Goal: Task Accomplishment & Management: Manage account settings

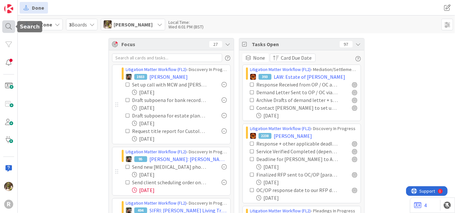
click at [8, 26] on div at bounding box center [8, 26] width 13 height 13
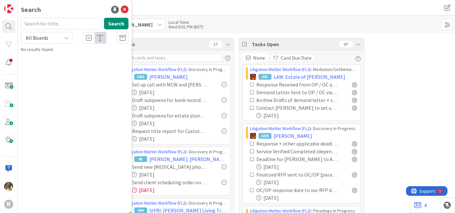
click at [49, 20] on input "text" at bounding box center [61, 24] width 81 height 12
click at [56, 24] on input "christem" at bounding box center [61, 24] width 81 height 12
type input "christen"
drag, startPoint x: 162, startPoint y: 9, endPoint x: 160, endPoint y: 11, distance: 3.4
click at [162, 9] on div "Done" at bounding box center [131, 8] width 222 height 12
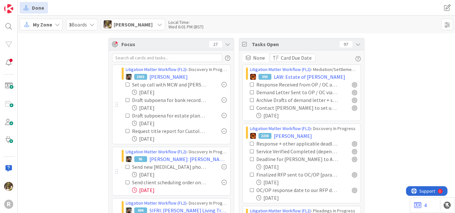
click at [55, 24] on icon at bounding box center [57, 24] width 5 height 5
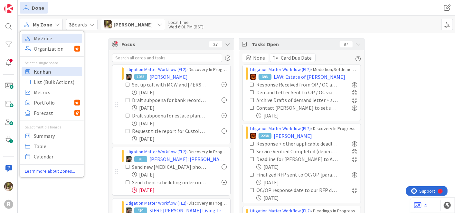
click at [56, 70] on span "Kanban" at bounding box center [57, 71] width 46 height 10
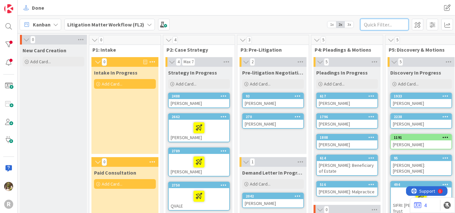
click at [383, 24] on input "text" at bounding box center [385, 25] width 48 height 12
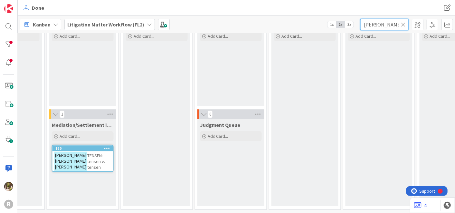
scroll to position [153, 487]
type input "chris"
click at [83, 153] on div "CHRIS TENSEN: Chris tensen v. Chris tensen" at bounding box center [83, 161] width 61 height 20
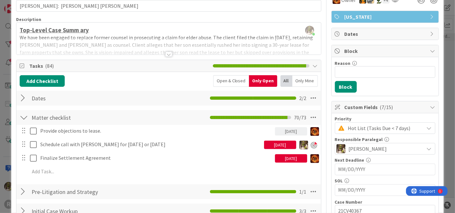
scroll to position [36, 0]
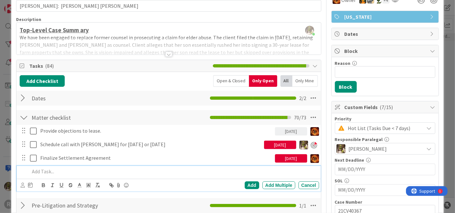
click at [66, 167] on div at bounding box center [173, 171] width 292 height 11
click at [73, 170] on p "Draft letter to Crowly re Settlement Problems" at bounding box center [173, 171] width 287 height 7
click at [23, 186] on icon at bounding box center [23, 184] width 4 height 5
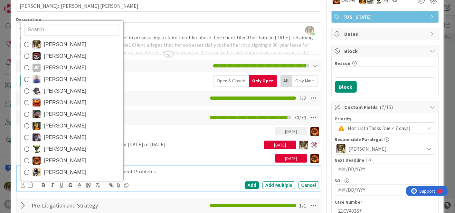
drag, startPoint x: 62, startPoint y: 171, endPoint x: 59, endPoint y: 173, distance: 3.5
click at [62, 171] on span "Tyler McDonald" at bounding box center [65, 172] width 43 height 10
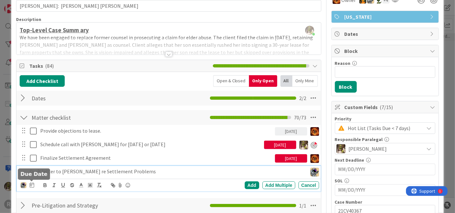
click at [33, 184] on icon at bounding box center [32, 184] width 5 height 5
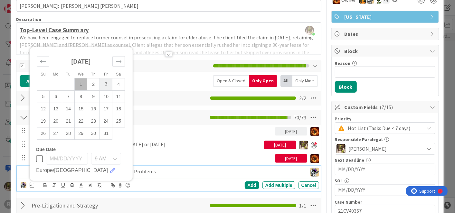
click at [106, 82] on td "3" at bounding box center [106, 84] width 13 height 12
type input "10/03/2025"
click at [247, 185] on div "Add" at bounding box center [252, 185] width 15 height 8
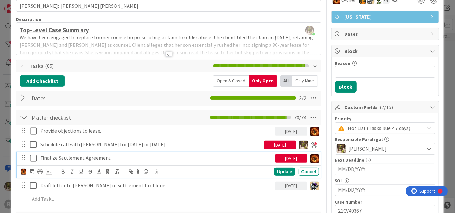
click at [73, 159] on p "Finalize Settlement Agreement" at bounding box center [156, 157] width 232 height 7
click at [30, 172] on icon at bounding box center [32, 171] width 5 height 5
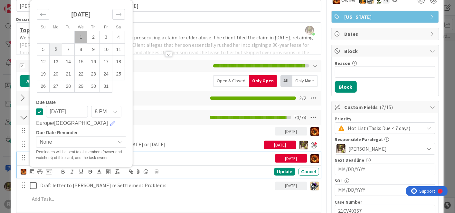
click at [57, 50] on td "6" at bounding box center [56, 49] width 13 height 12
type input "10/06/2025"
click at [276, 169] on div "Update" at bounding box center [284, 172] width 21 height 8
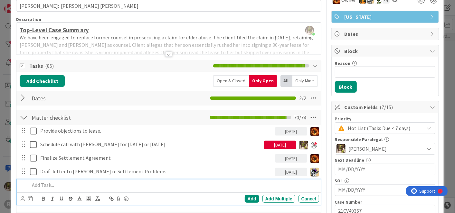
click at [79, 187] on p at bounding box center [173, 184] width 287 height 7
click at [161, 185] on p "Follow up with client on equipment list" at bounding box center [173, 184] width 287 height 7
click at [24, 197] on icon at bounding box center [23, 198] width 4 height 5
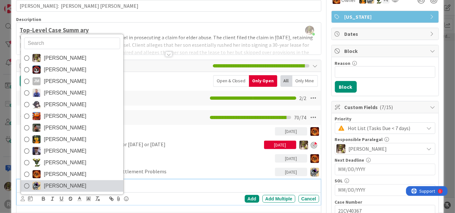
click at [54, 183] on span "Tyler McDonald" at bounding box center [65, 186] width 43 height 10
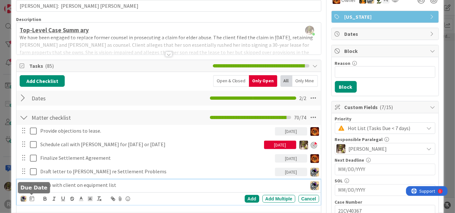
click at [32, 197] on icon at bounding box center [32, 198] width 5 height 5
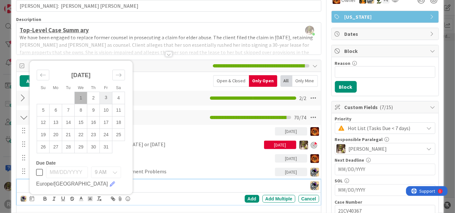
click at [106, 94] on td "3" at bounding box center [106, 98] width 13 height 12
click at [245, 198] on div "Add" at bounding box center [252, 199] width 15 height 8
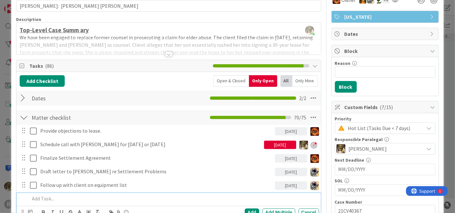
click at [137, 201] on div at bounding box center [173, 198] width 292 height 11
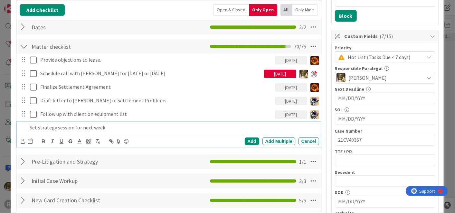
scroll to position [107, 0]
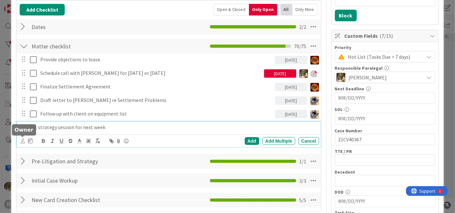
click at [22, 140] on icon at bounding box center [23, 140] width 4 height 5
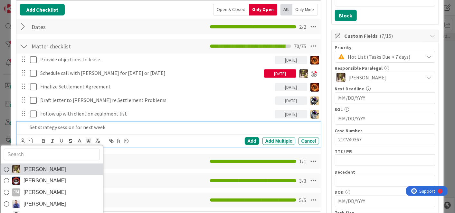
click at [48, 165] on span "Devine Gines" at bounding box center [45, 169] width 43 height 10
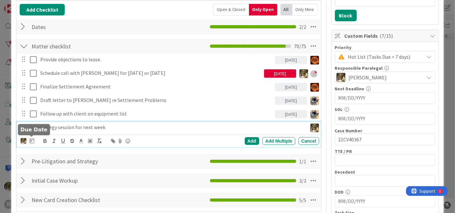
click at [30, 138] on icon at bounding box center [32, 140] width 5 height 5
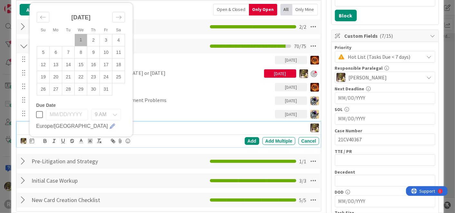
click at [84, 39] on td "1" at bounding box center [81, 40] width 13 height 12
type input "10/01/2025"
click at [245, 140] on div "Add" at bounding box center [252, 141] width 15 height 8
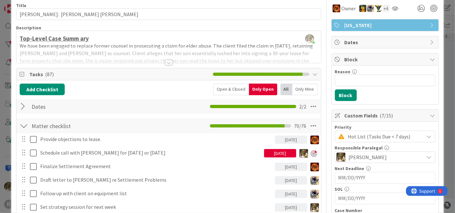
scroll to position [0, 0]
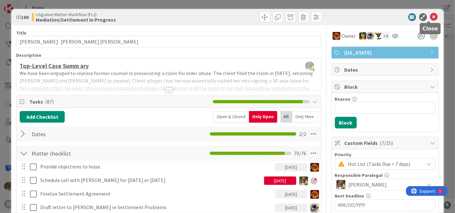
click at [431, 16] on icon at bounding box center [435, 17] width 8 height 8
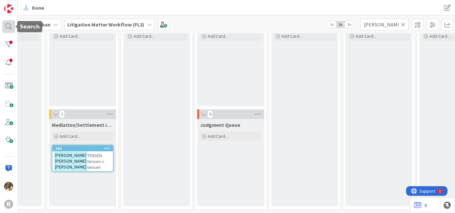
click at [9, 28] on div at bounding box center [8, 26] width 13 height 13
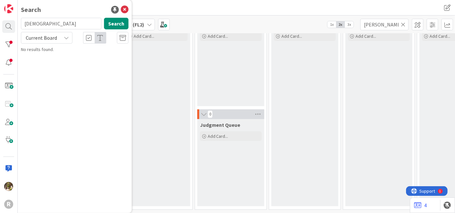
drag, startPoint x: 57, startPoint y: 25, endPoint x: -2, endPoint y: 29, distance: 59.1
click at [0, 29] on html "R Search christen Search Current Board No results found. Done Done Kanban Litig…" at bounding box center [227, 106] width 455 height 213
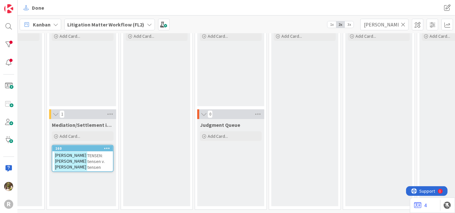
click at [403, 26] on icon at bounding box center [403, 25] width 5 height 6
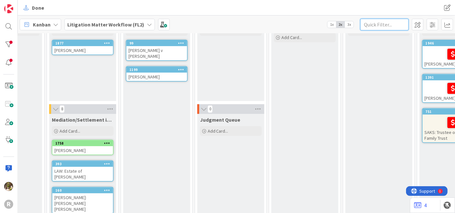
click at [387, 23] on input "text" at bounding box center [385, 25] width 48 height 12
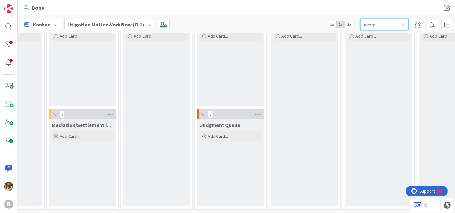
type input "qvale"
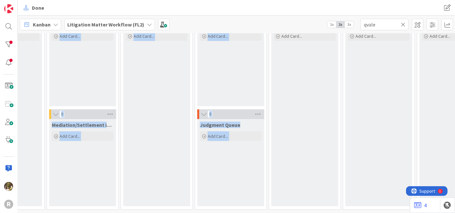
drag, startPoint x: 274, startPoint y: 207, endPoint x: 237, endPoint y: 216, distance: 38.8
click at [237, 212] on html "R Done Done Kanban Litigation Matter Workflow (FL2) 1x 2x 3x qvale 0 New Card C…" at bounding box center [227, 106] width 455 height 213
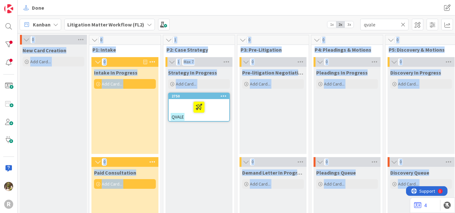
click at [86, 119] on div "New Card Creation Add Card..." at bounding box center [53, 200] width 67 height 313
click at [216, 112] on div at bounding box center [199, 107] width 57 height 14
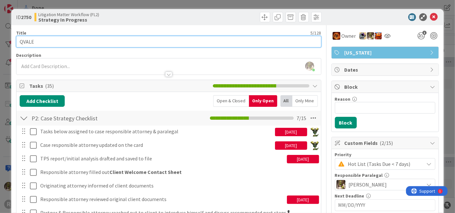
click at [55, 43] on input "QVALE" at bounding box center [168, 42] width 305 height 12
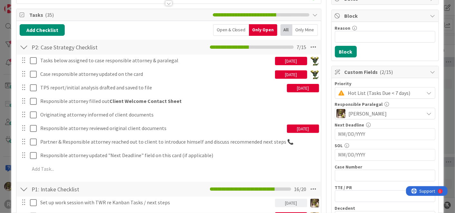
scroll to position [71, 0]
type input "QVALE, Gloria"
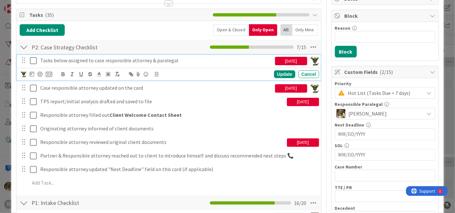
click at [34, 60] on icon at bounding box center [33, 61] width 7 height 8
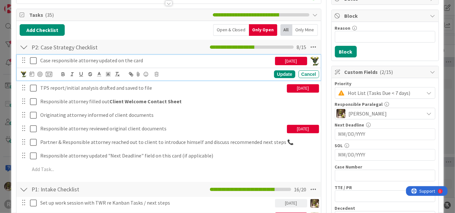
click at [31, 60] on icon at bounding box center [33, 61] width 7 height 8
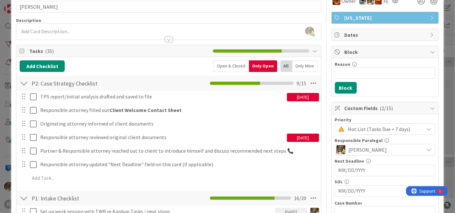
scroll to position [35, 0]
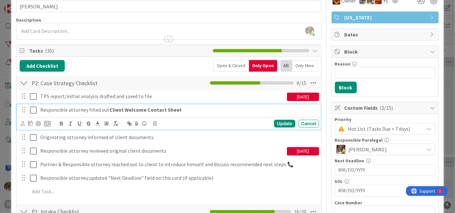
click at [33, 110] on icon at bounding box center [33, 110] width 7 height 8
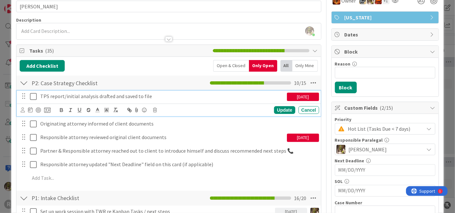
click at [139, 101] on div "TPS report/initial analysis drafted and saved to file" at bounding box center [162, 96] width 249 height 11
click at [32, 109] on icon at bounding box center [30, 109] width 5 height 5
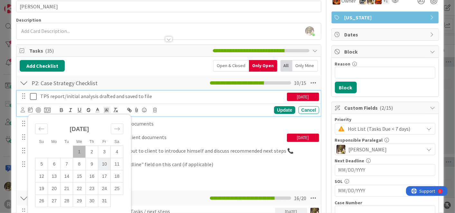
click at [107, 162] on td "10" at bounding box center [104, 164] width 13 height 12
type input "10/10/2025"
click at [276, 109] on div "Update" at bounding box center [284, 110] width 21 height 8
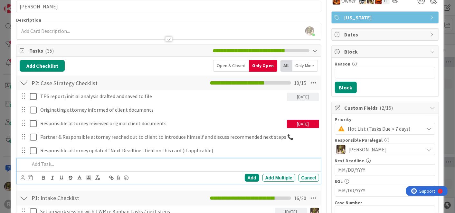
click at [89, 166] on p at bounding box center [173, 163] width 287 height 7
click at [23, 177] on icon at bounding box center [23, 177] width 4 height 5
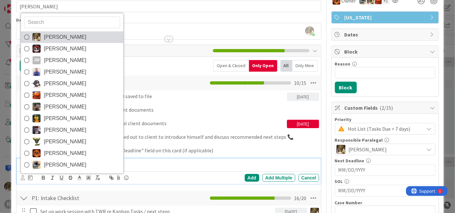
click at [44, 38] on span "Devine Gines" at bounding box center [65, 37] width 43 height 10
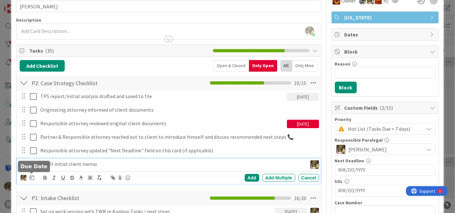
click at [33, 177] on icon at bounding box center [32, 177] width 5 height 5
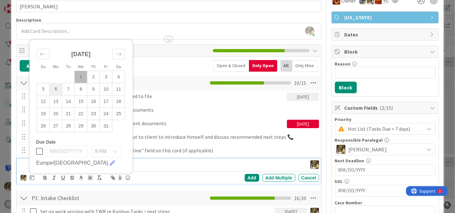
click at [55, 88] on td "6" at bounding box center [56, 89] width 13 height 12
type input "10/06/2025"
click at [245, 177] on div "Add" at bounding box center [252, 178] width 15 height 8
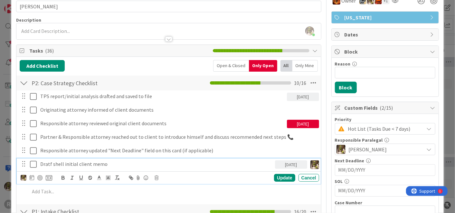
click at [50, 165] on p "Dratf shell initial client memo" at bounding box center [156, 163] width 232 height 7
click at [276, 175] on div "Update" at bounding box center [284, 178] width 21 height 8
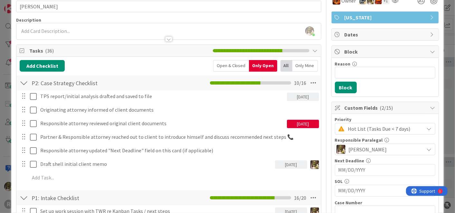
click at [29, 109] on div at bounding box center [28, 109] width 18 height 11
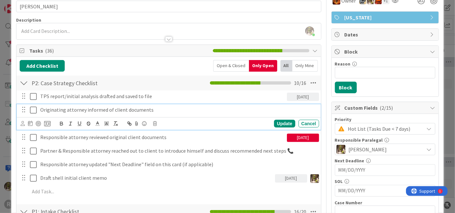
click at [32, 108] on icon at bounding box center [33, 110] width 7 height 8
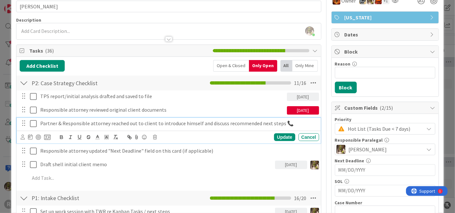
click at [91, 118] on div "Partner & Responsible attorney reached out to client to introduce himself and d…" at bounding box center [179, 123] width 282 height 11
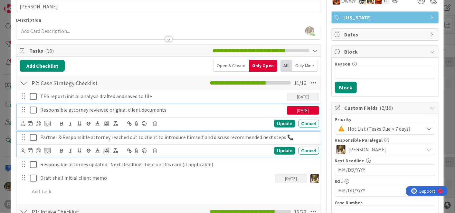
click at [70, 108] on p "Responsible attorney reviewed original client documents" at bounding box center [162, 109] width 244 height 7
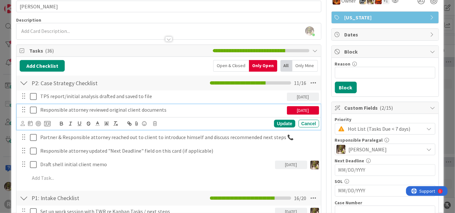
click at [33, 112] on icon at bounding box center [33, 110] width 7 height 8
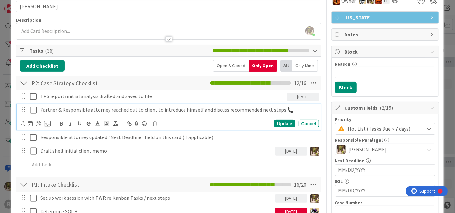
click at [36, 110] on icon at bounding box center [33, 110] width 7 height 8
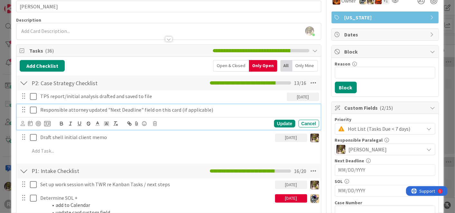
click at [35, 112] on icon at bounding box center [33, 110] width 7 height 8
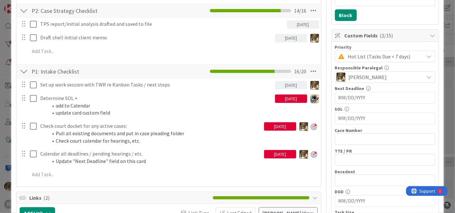
scroll to position [107, 0]
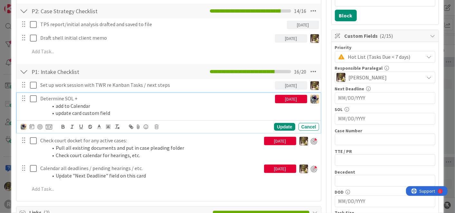
click at [58, 98] on p "Determine SOL +" at bounding box center [156, 98] width 232 height 7
click at [32, 127] on icon at bounding box center [32, 126] width 5 height 5
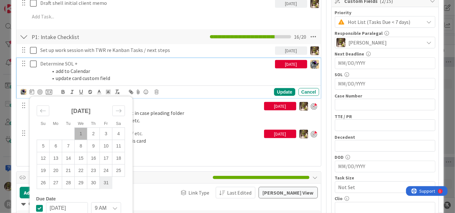
scroll to position [142, 0]
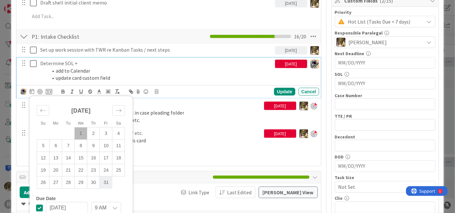
click at [107, 183] on td "31" at bounding box center [106, 182] width 13 height 12
type input "10/31/2025"
click at [282, 90] on div "Update" at bounding box center [284, 92] width 21 height 8
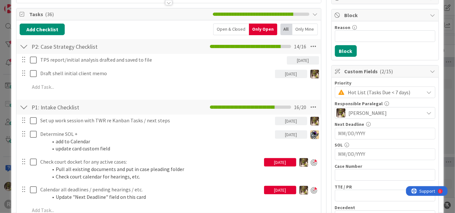
scroll to position [71, 0]
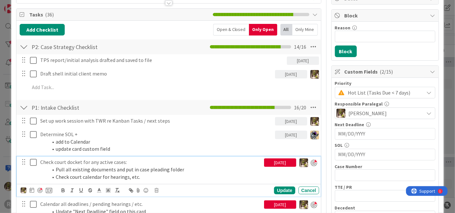
click at [148, 163] on p "Check court docket for any active cases:" at bounding box center [150, 161] width 221 height 7
click at [158, 189] on icon at bounding box center [157, 190] width 4 height 5
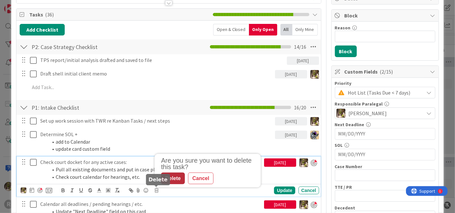
click at [176, 176] on div "Delete" at bounding box center [173, 178] width 24 height 12
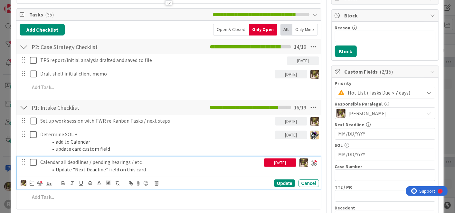
click at [143, 166] on li "Update "Next Deadline" field on this card" at bounding box center [155, 169] width 214 height 7
click at [156, 181] on icon at bounding box center [157, 183] width 4 height 5
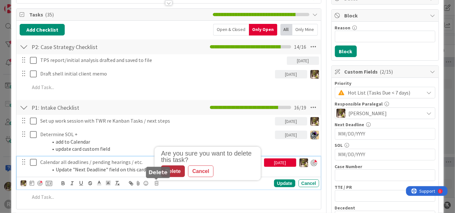
click at [168, 169] on div "Delete" at bounding box center [173, 171] width 24 height 12
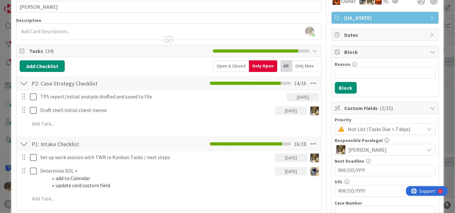
scroll to position [35, 0]
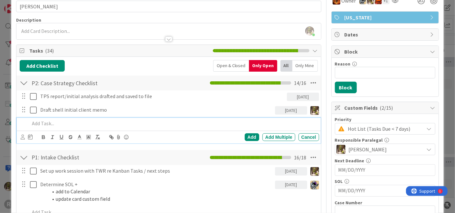
click at [63, 122] on p at bounding box center [173, 123] width 287 height 7
click at [22, 134] on icon at bounding box center [23, 136] width 4 height 5
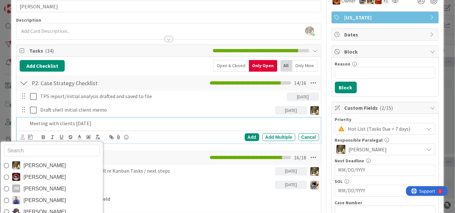
click at [26, 162] on span "Devine Gines" at bounding box center [45, 165] width 43 height 10
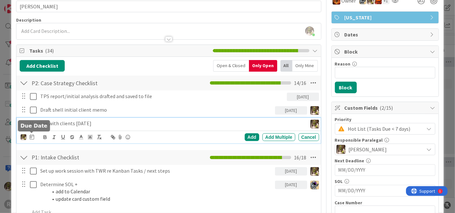
click at [32, 135] on icon at bounding box center [32, 136] width 5 height 5
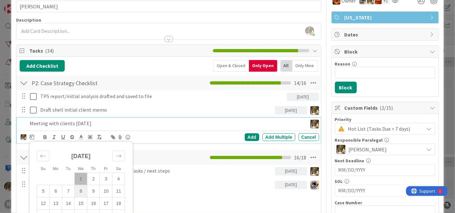
click at [84, 189] on td "8" at bounding box center [81, 191] width 13 height 12
type input "10/08/2025"
click at [246, 135] on div "Add" at bounding box center [252, 137] width 15 height 8
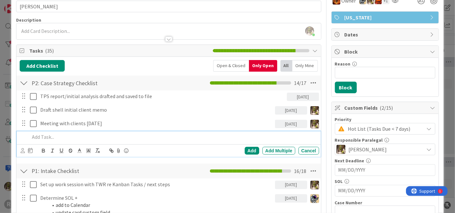
click at [64, 135] on p at bounding box center [173, 136] width 287 height 7
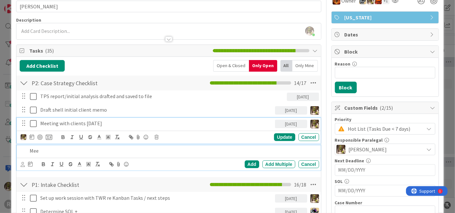
click at [120, 119] on div "Meeting with clients October 8th 10/08/2025 Update Cancel" at bounding box center [169, 130] width 304 height 25
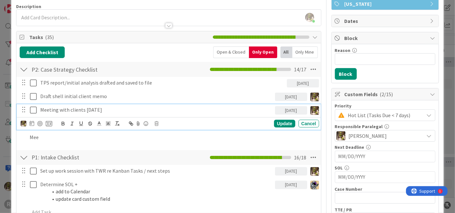
click at [142, 107] on p "Meeting with clients October 8th" at bounding box center [156, 109] width 232 height 7
click at [274, 123] on div "Update" at bounding box center [284, 124] width 21 height 8
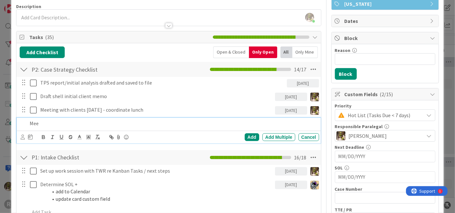
click at [47, 121] on p "Mee" at bounding box center [173, 123] width 287 height 7
click at [22, 135] on icon at bounding box center [23, 136] width 4 height 5
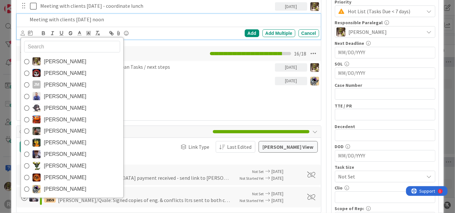
click at [63, 177] on span "Ted Reuter" at bounding box center [65, 177] width 43 height 10
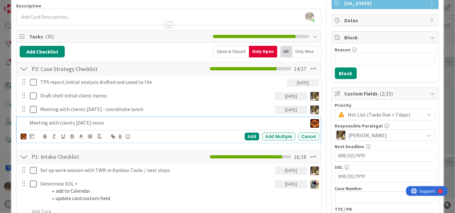
scroll to position [49, 0]
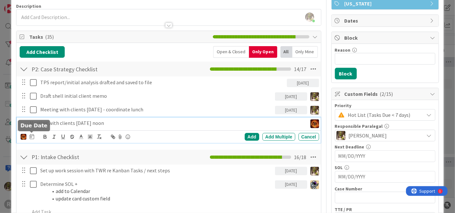
click at [34, 134] on icon at bounding box center [32, 136] width 5 height 5
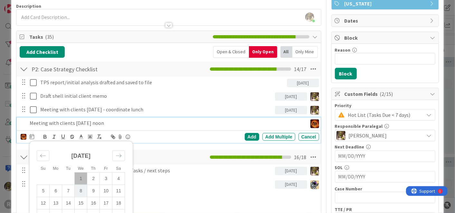
click at [79, 189] on td "8" at bounding box center [81, 190] width 13 height 12
click at [246, 134] on div "Add" at bounding box center [252, 137] width 15 height 8
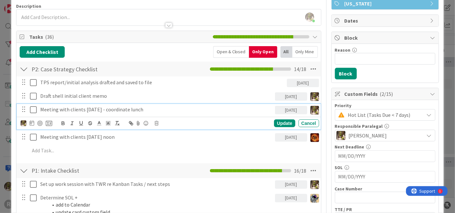
click at [136, 108] on p "Meeting with clients October 8th - coordinate lunch" at bounding box center [156, 109] width 232 height 7
click at [169, 108] on p "Meeting with clients October 8th - coordinate lunch" at bounding box center [156, 109] width 232 height 7
click at [274, 123] on div "Update" at bounding box center [284, 123] width 21 height 8
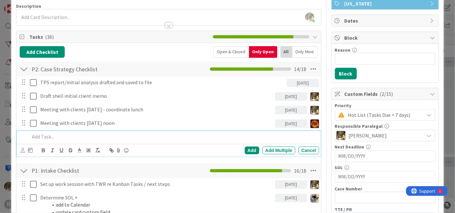
click at [64, 135] on p at bounding box center [173, 136] width 287 height 7
click at [24, 150] on icon at bounding box center [23, 150] width 4 height 5
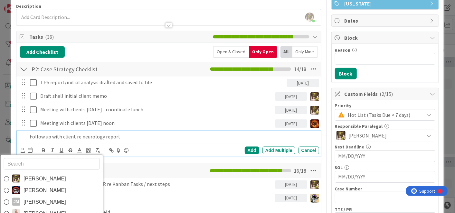
click at [42, 178] on span "Devine Gines" at bounding box center [45, 178] width 43 height 10
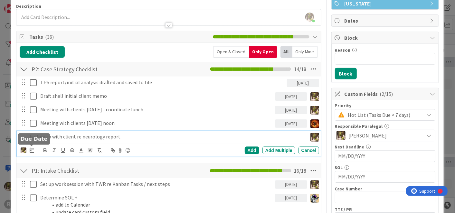
click at [33, 148] on icon at bounding box center [32, 149] width 5 height 5
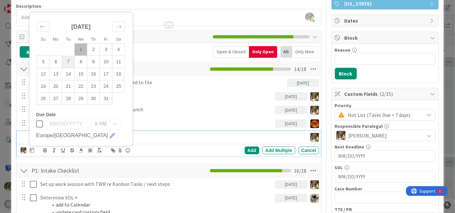
click at [69, 63] on td "7" at bounding box center [68, 61] width 13 height 12
click at [245, 149] on div "Add" at bounding box center [252, 150] width 15 height 8
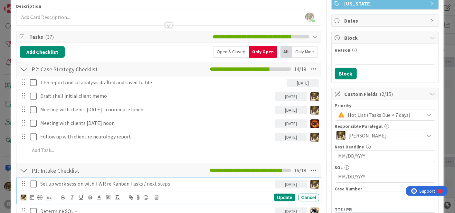
click at [34, 181] on icon at bounding box center [33, 184] width 7 height 8
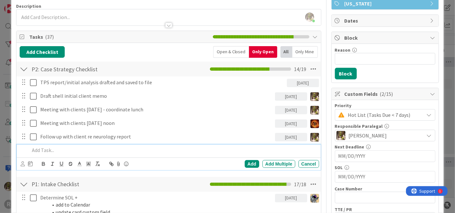
click at [96, 151] on p at bounding box center [173, 149] width 287 height 7
click at [21, 163] on icon at bounding box center [23, 163] width 4 height 5
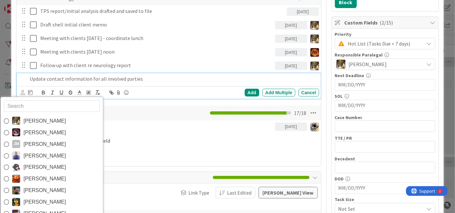
scroll to position [121, 0]
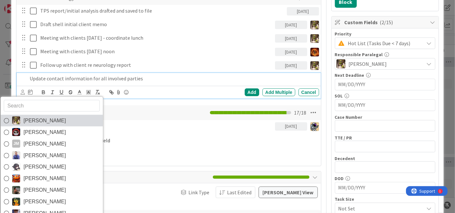
click at [50, 118] on span "Devine Gines" at bounding box center [45, 120] width 43 height 10
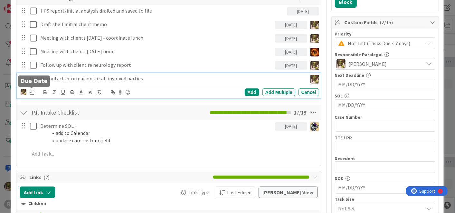
click at [32, 91] on icon at bounding box center [32, 91] width 5 height 5
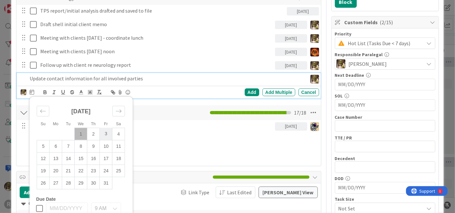
click at [102, 136] on td "3" at bounding box center [106, 134] width 13 height 12
click at [251, 94] on div "Add" at bounding box center [252, 92] width 15 height 8
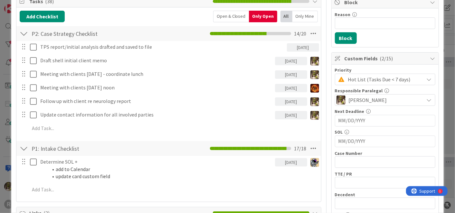
scroll to position [84, 0]
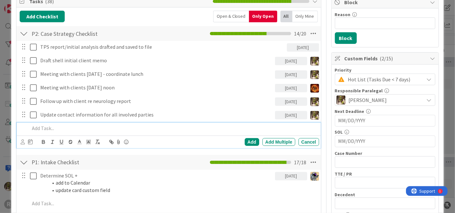
click at [62, 128] on p at bounding box center [173, 127] width 287 height 7
click at [21, 142] on icon at bounding box center [23, 141] width 4 height 5
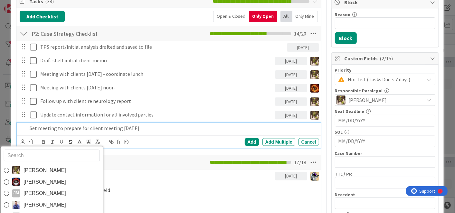
click at [35, 166] on span "Devine Gines" at bounding box center [45, 170] width 43 height 10
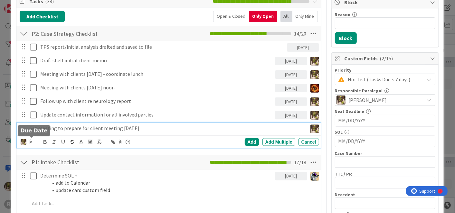
click at [34, 141] on icon at bounding box center [32, 141] width 5 height 5
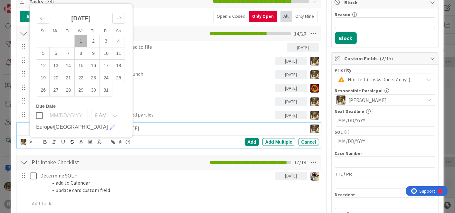
click at [156, 127] on p "Set meeting to prepare for client meeting on Wednesday" at bounding box center [167, 127] width 275 height 7
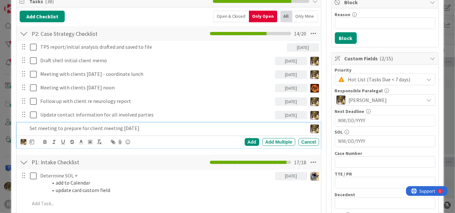
click at [55, 127] on p "Set meeting to prepare for client meeting on Wednesday" at bounding box center [167, 127] width 275 height 7
click at [33, 142] on icon at bounding box center [32, 141] width 5 height 5
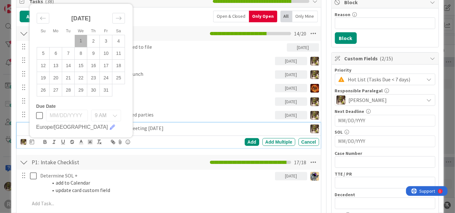
click at [81, 41] on td "1" at bounding box center [81, 41] width 13 height 12
click at [103, 35] on td "3" at bounding box center [106, 41] width 13 height 12
type input "10/03/2025"
click at [253, 142] on div "Add" at bounding box center [252, 142] width 15 height 8
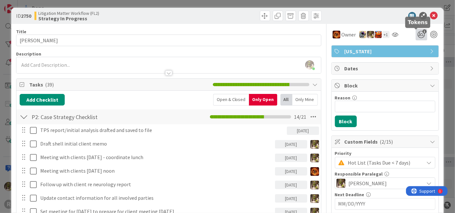
scroll to position [0, 0]
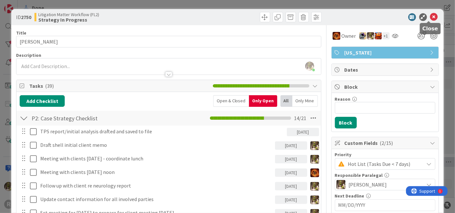
click at [431, 15] on icon at bounding box center [435, 17] width 8 height 8
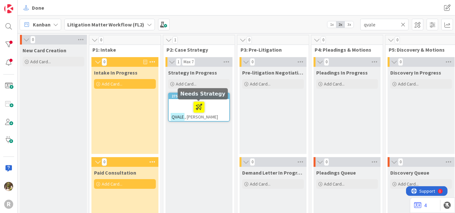
click at [0, 0] on icon at bounding box center [0, 0] width 0 height 0
